Goal: Information Seeking & Learning: Understand process/instructions

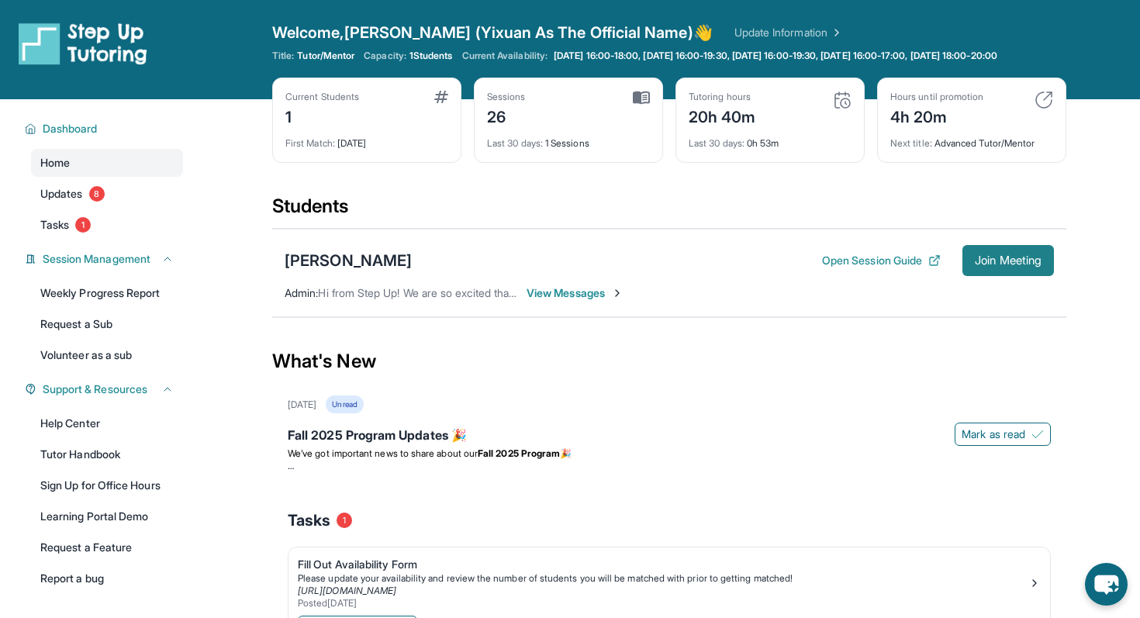
click at [1018, 265] on span "Join Meeting" at bounding box center [1008, 260] width 67 height 9
click at [349, 271] on div "[PERSON_NAME]" at bounding box center [348, 261] width 127 height 22
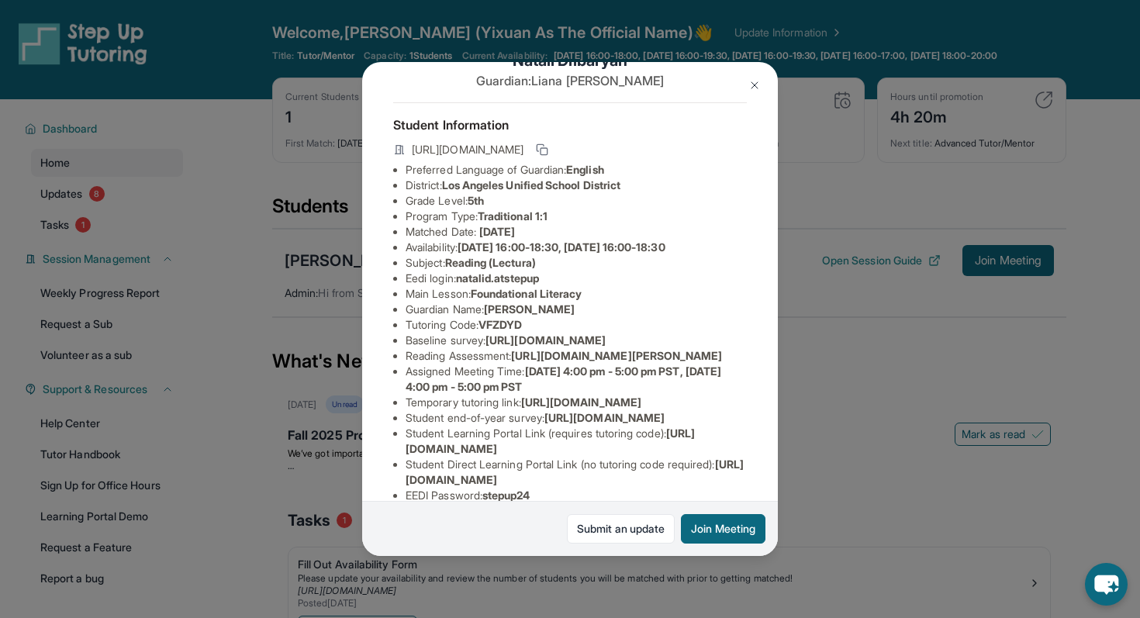
scroll to position [74, 0]
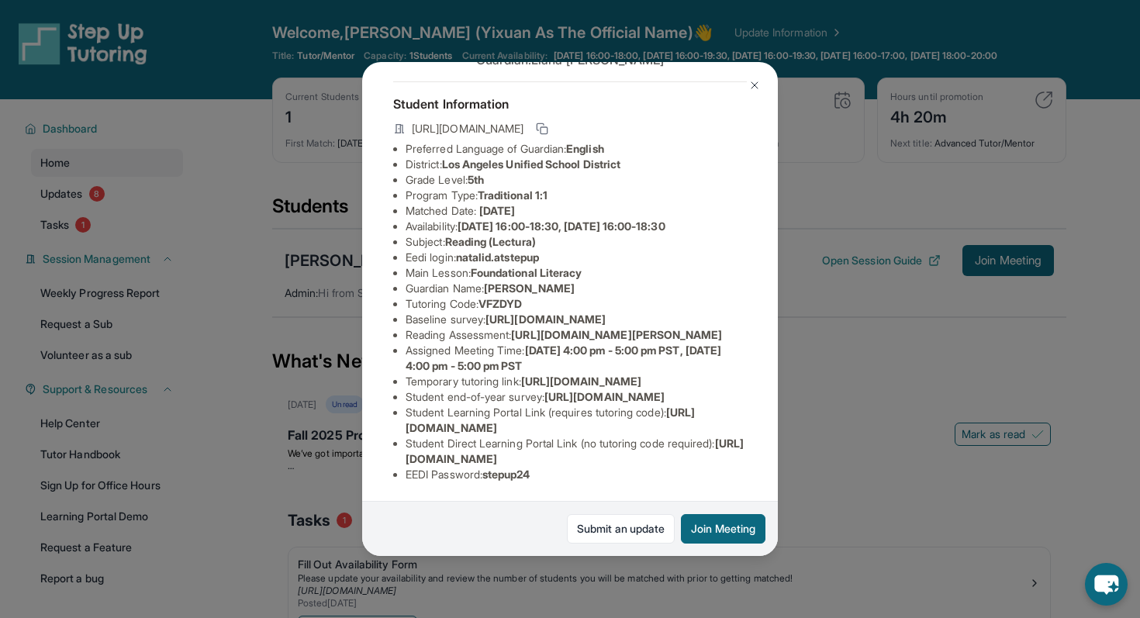
click at [748, 76] on button at bounding box center [754, 85] width 31 height 31
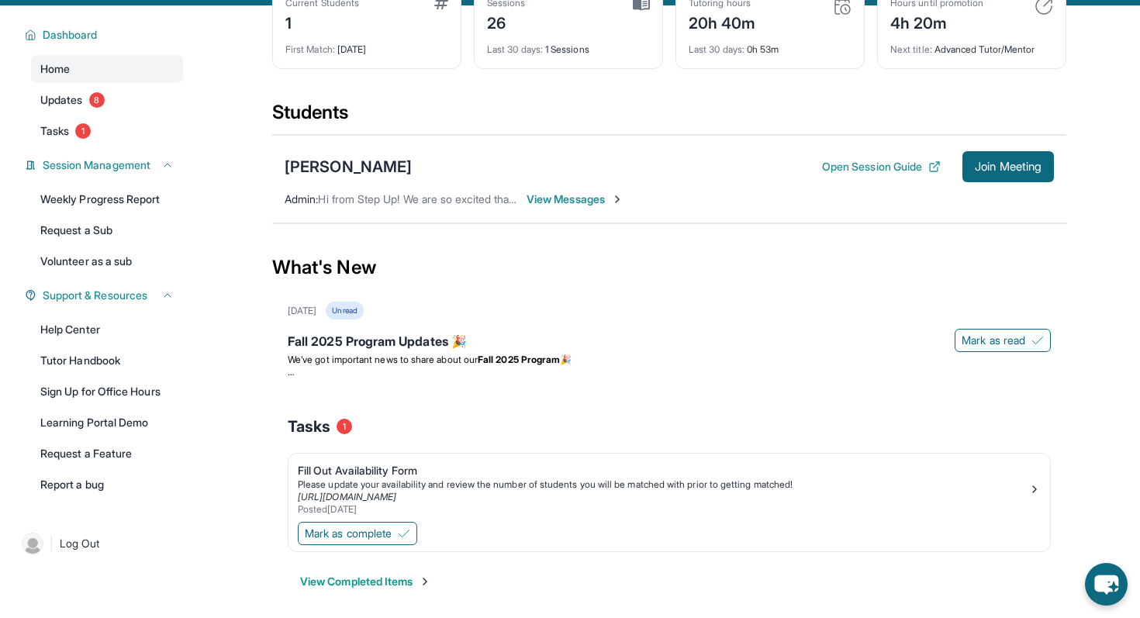
scroll to position [115, 0]
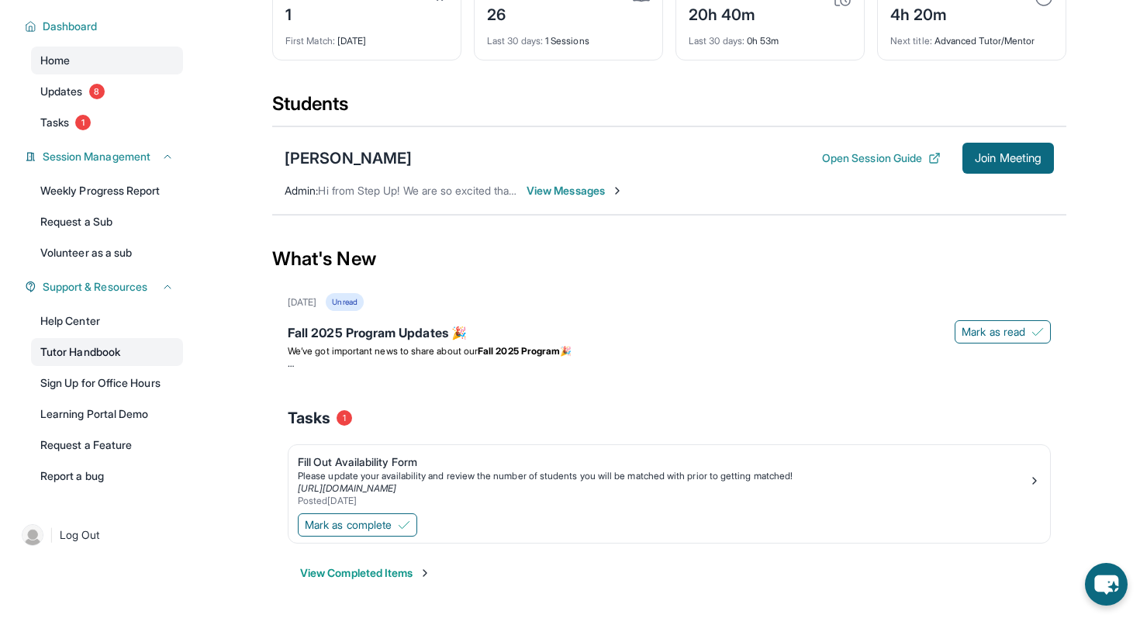
click at [108, 348] on link "Tutor Handbook" at bounding box center [107, 352] width 152 height 28
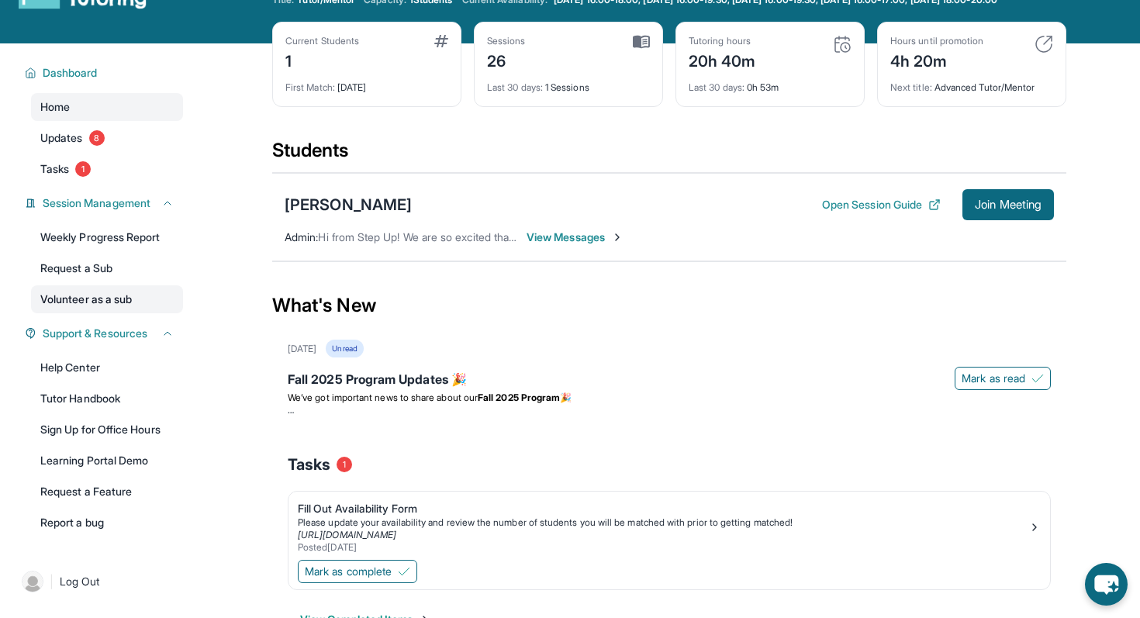
scroll to position [28, 0]
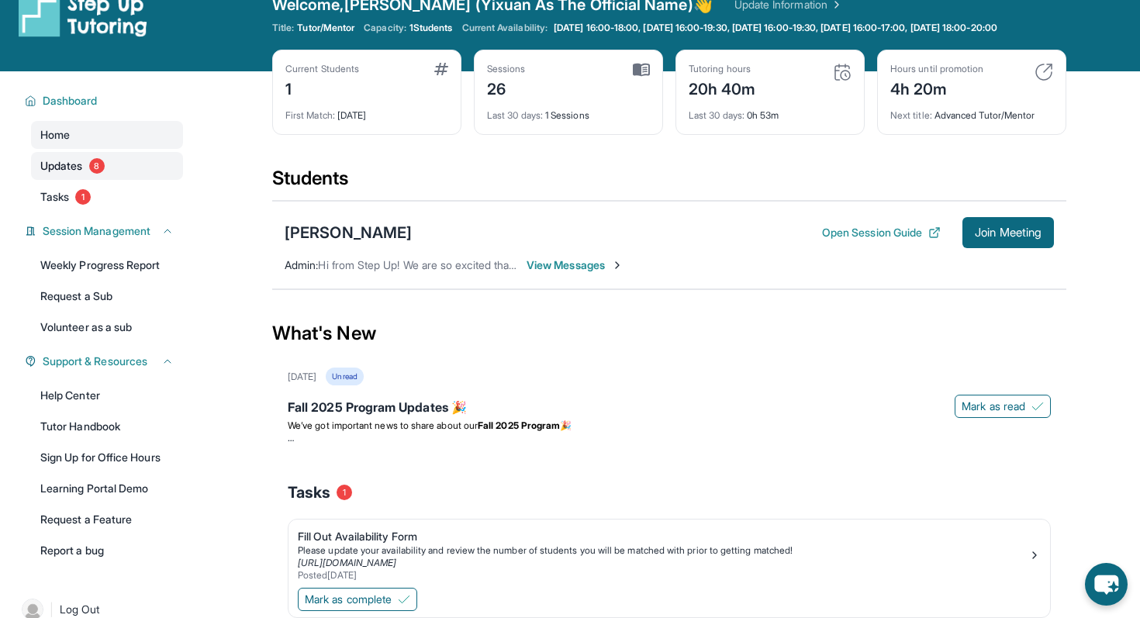
click at [78, 171] on span "Updates" at bounding box center [61, 166] width 43 height 16
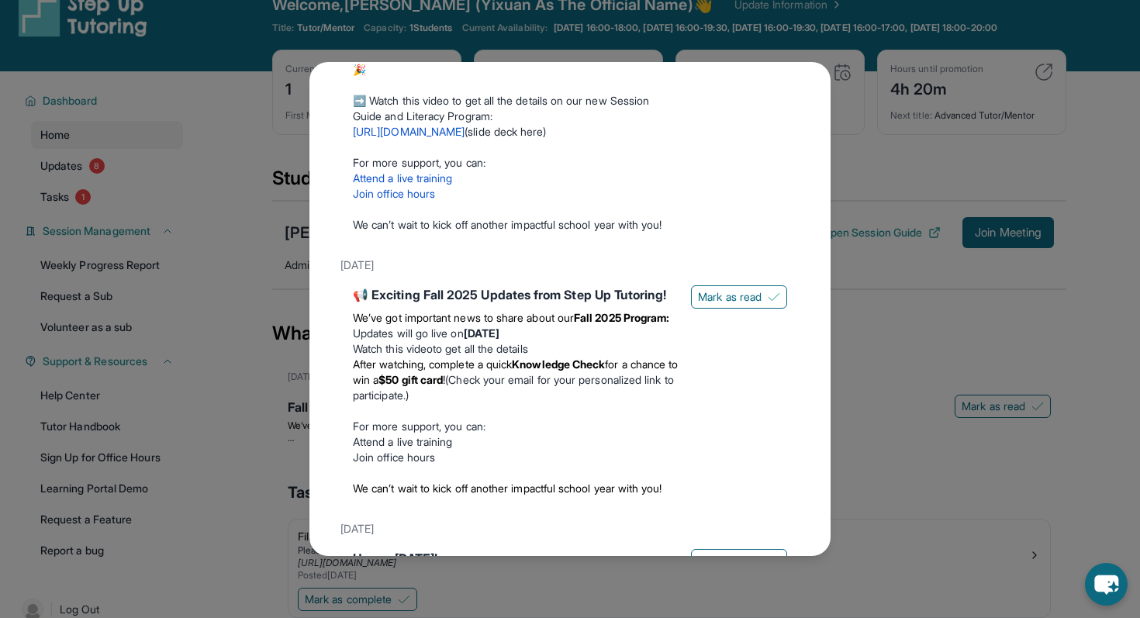
scroll to position [170, 0]
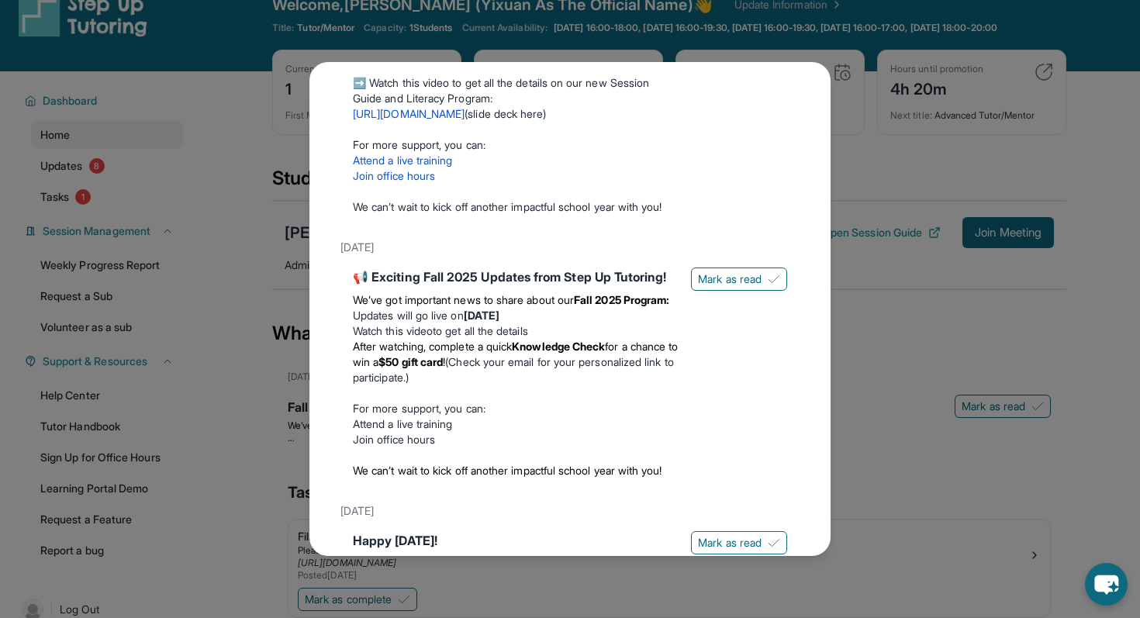
click at [873, 164] on div "Updates [DATE] Fall 2025 Program Updates 🎉 We’ve got important news to share ab…" at bounding box center [570, 309] width 1140 height 618
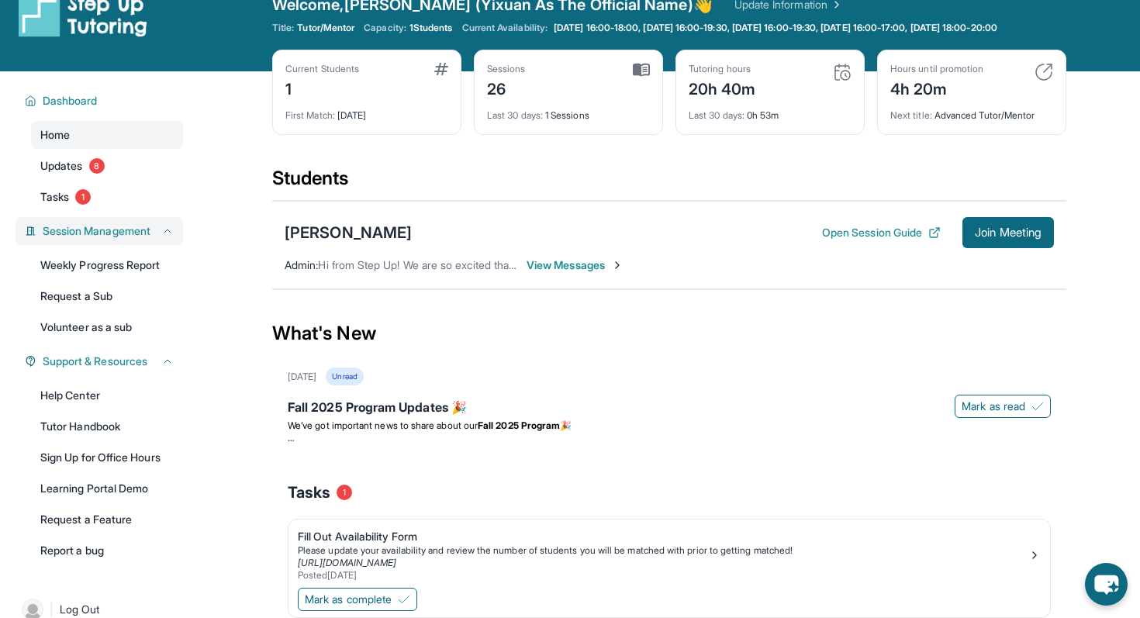
click at [109, 239] on span "Session Management" at bounding box center [97, 231] width 108 height 16
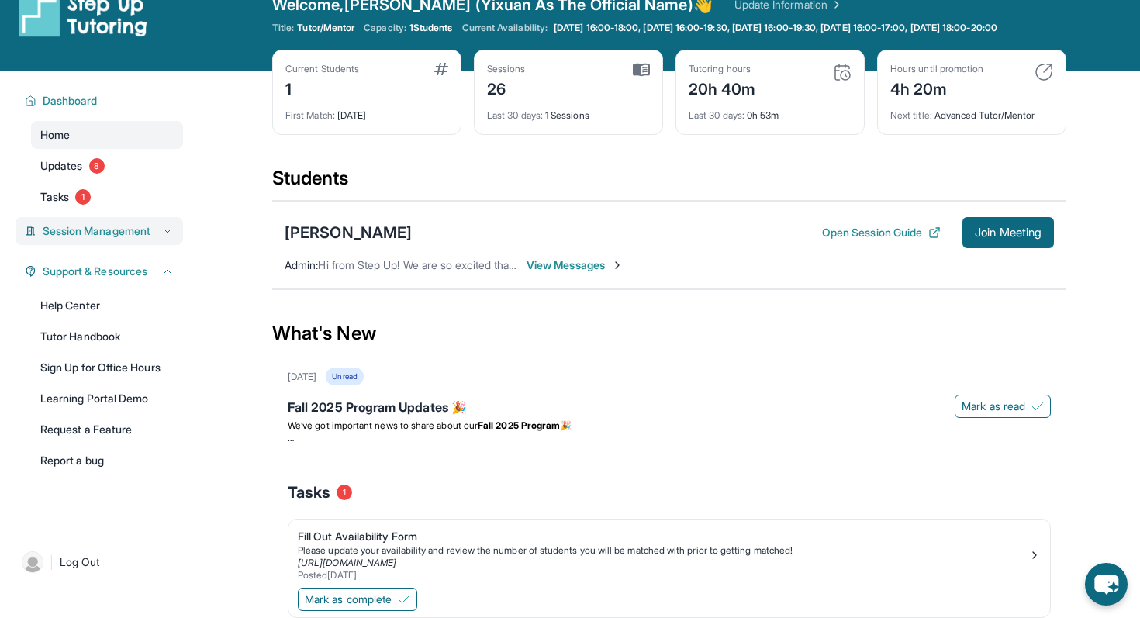
click at [109, 239] on span "Session Management" at bounding box center [97, 231] width 108 height 16
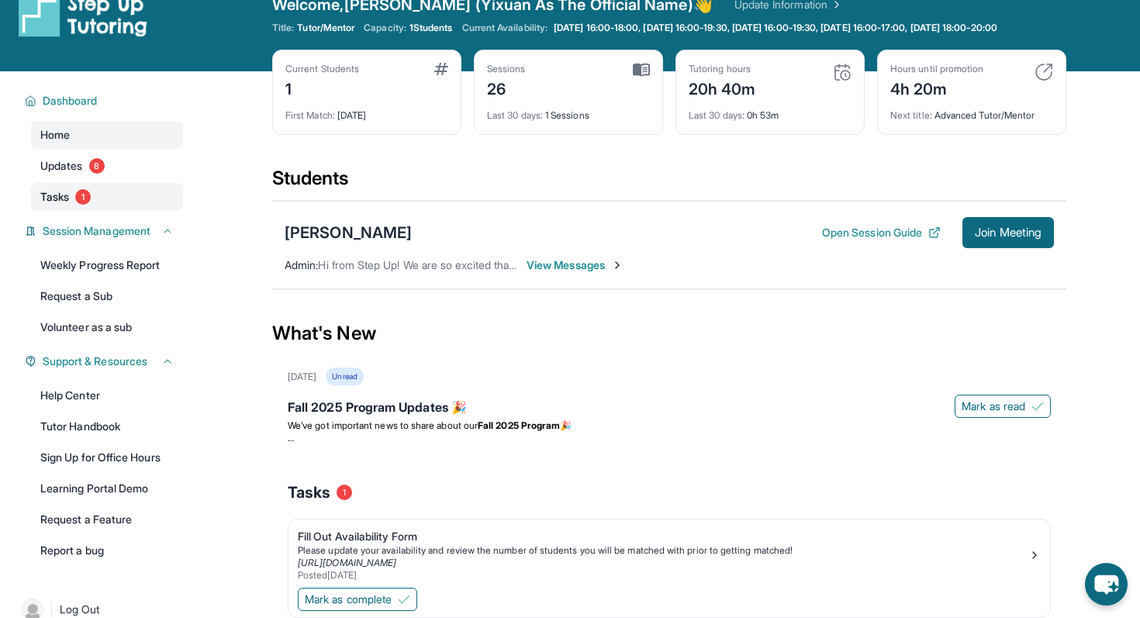
click at [66, 211] on link "Tasks 1" at bounding box center [107, 197] width 152 height 28
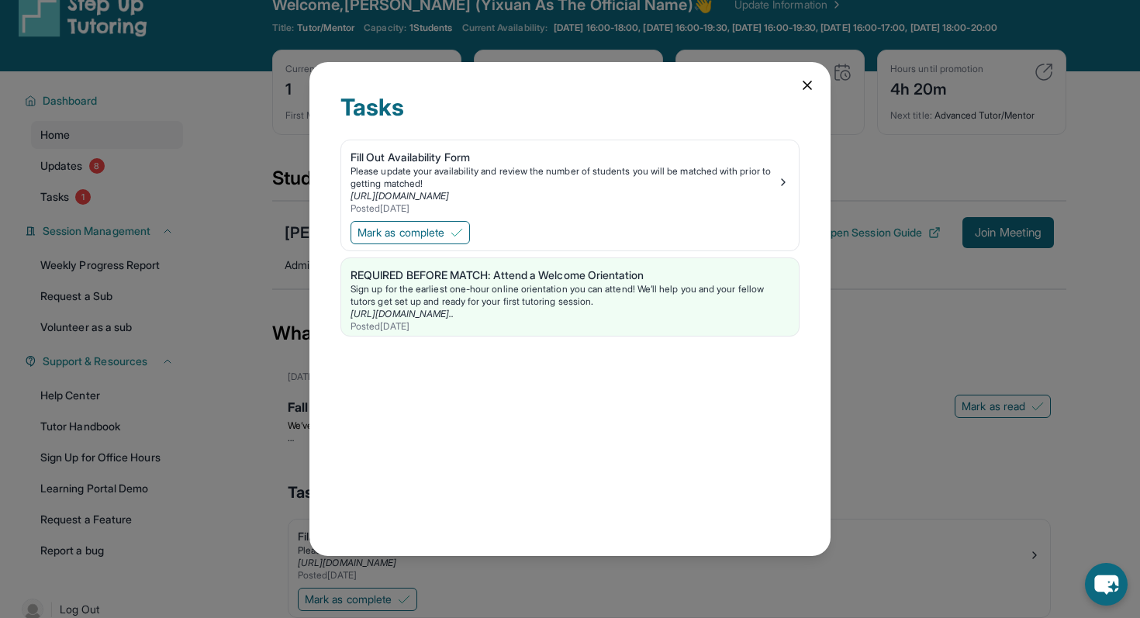
click at [797, 91] on div "Tasks Fill Out Availability Form Please update your availability and review the…" at bounding box center [569, 309] width 521 height 495
click at [804, 86] on icon at bounding box center [808, 86] width 16 height 16
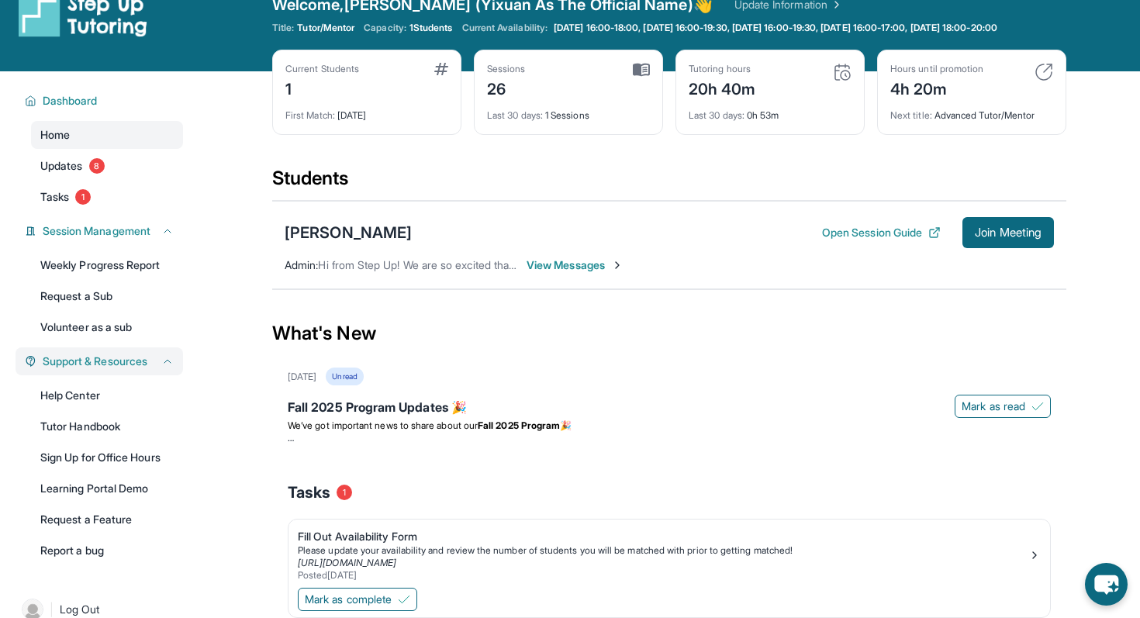
click at [130, 369] on span "Support & Resources" at bounding box center [95, 362] width 105 height 16
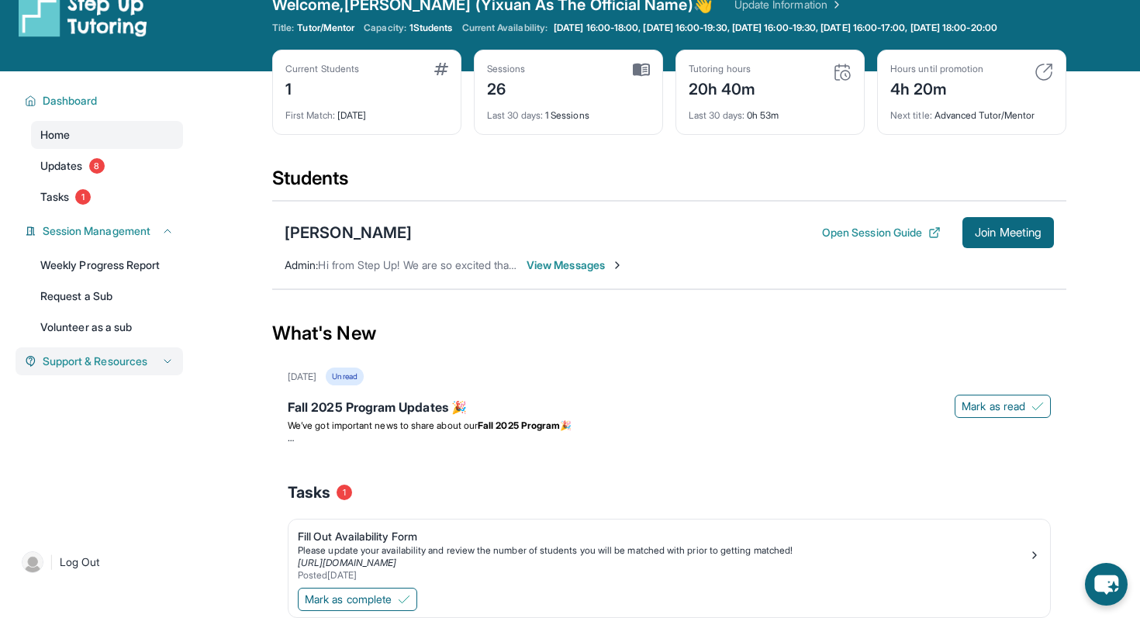
click at [137, 369] on span "Support & Resources" at bounding box center [95, 362] width 105 height 16
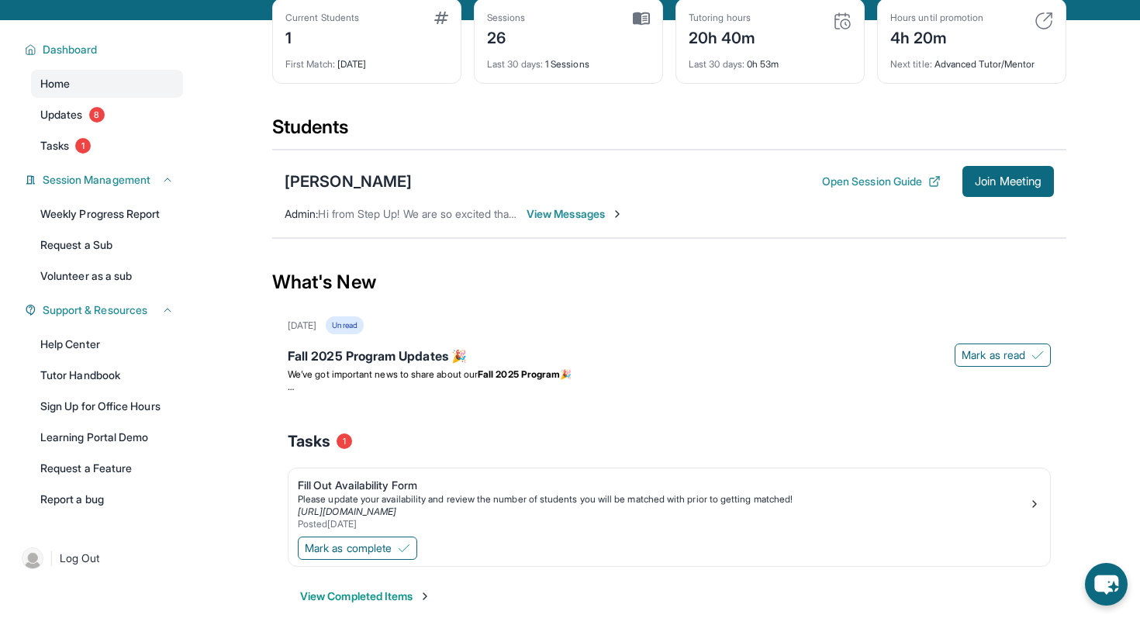
scroll to position [0, 0]
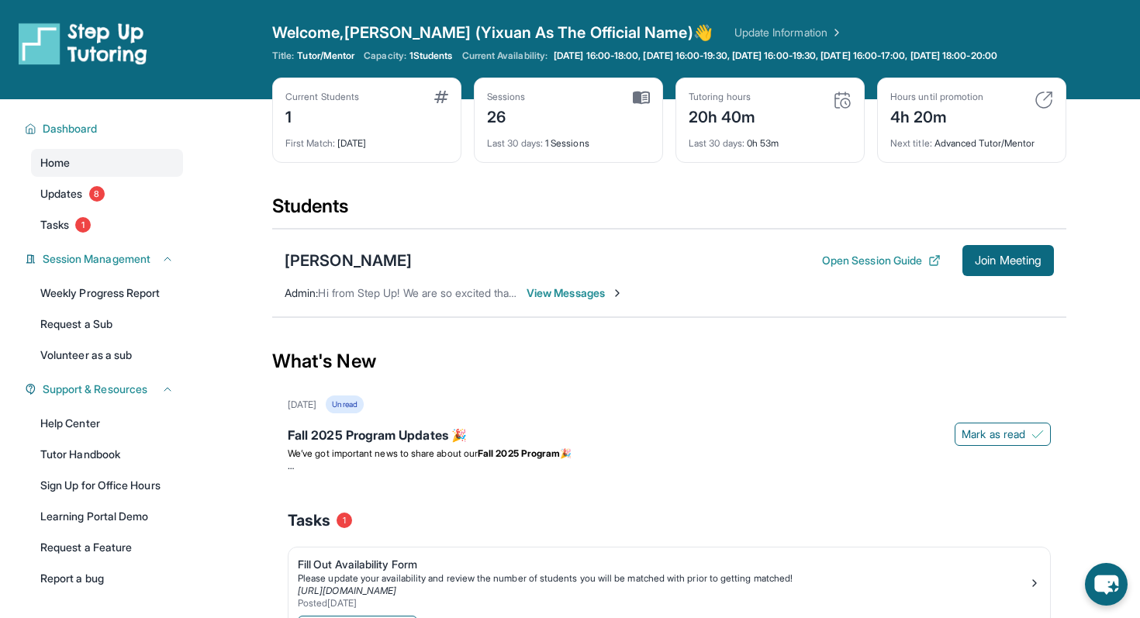
click at [638, 105] on img at bounding box center [641, 98] width 17 height 14
click at [888, 268] on button "Open Session Guide" at bounding box center [881, 261] width 119 height 16
